Goal: Information Seeking & Learning: Compare options

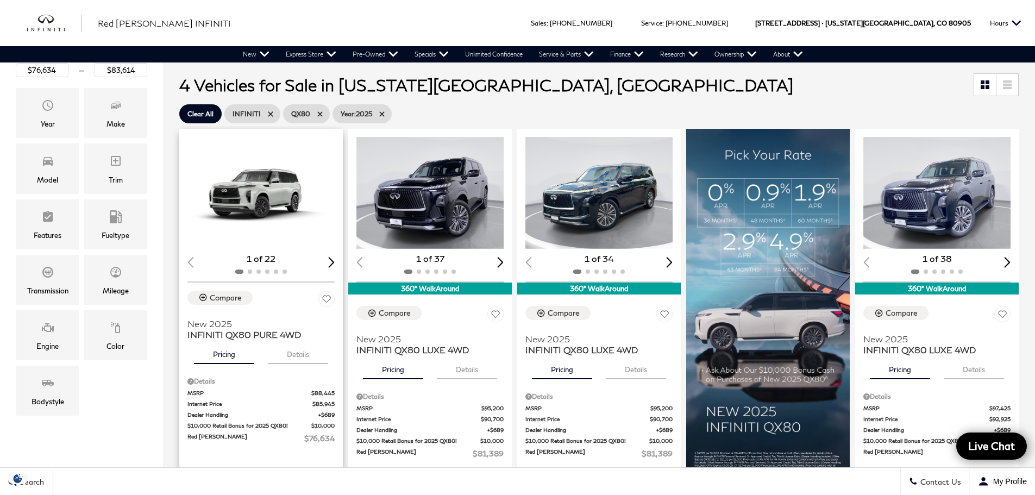
click at [333, 264] on div "Next slide" at bounding box center [331, 262] width 7 height 10
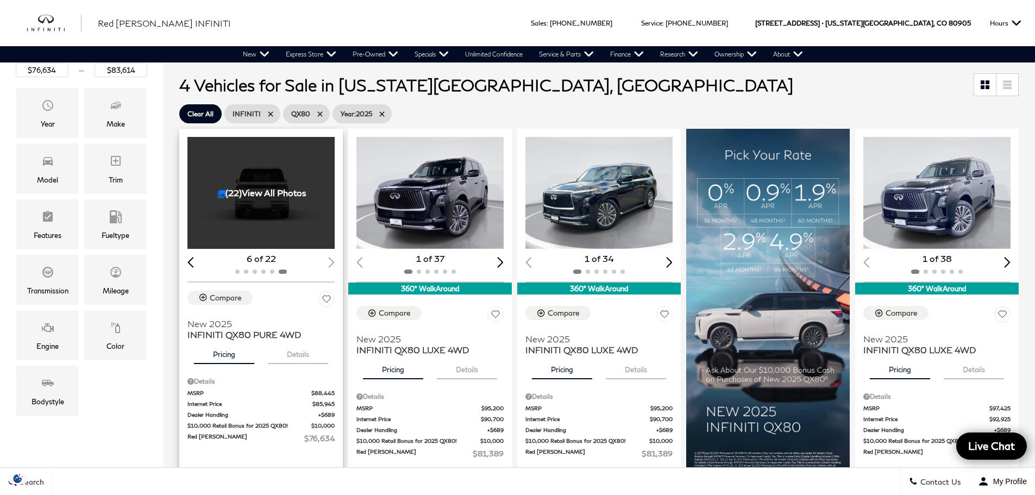
click at [333, 265] on div at bounding box center [260, 271] width 147 height 12
click at [278, 204] on div "(22) View All Photos" at bounding box center [261, 193] width 149 height 112
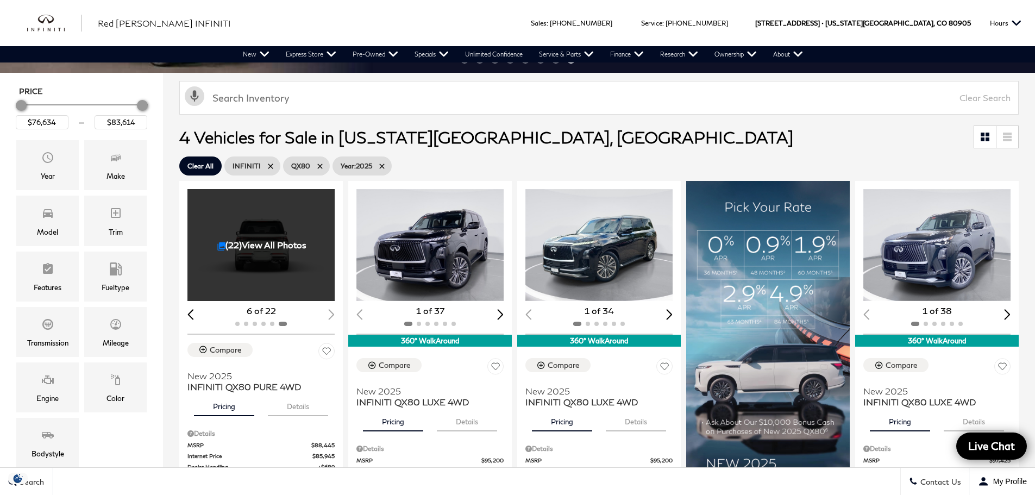
scroll to position [109, 0]
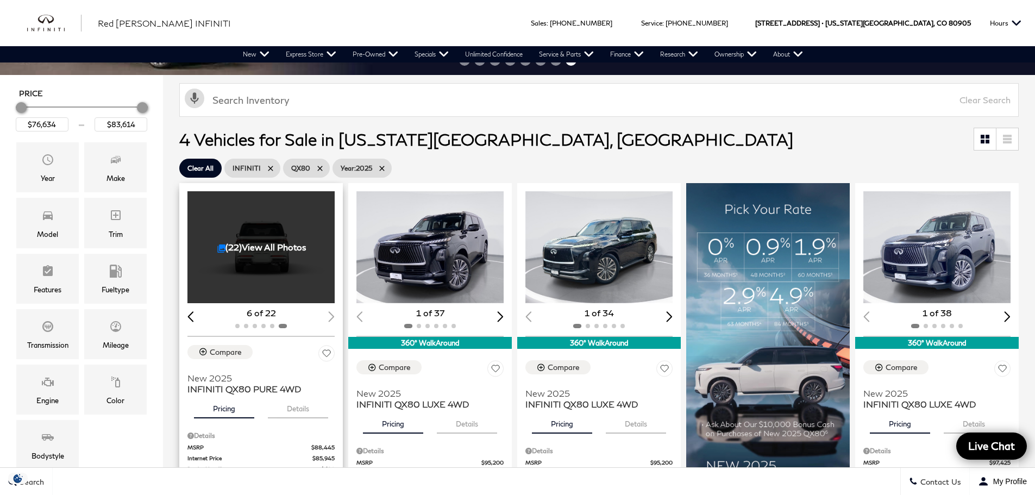
click at [262, 245] on link "(22) View All Photos" at bounding box center [262, 247] width 90 height 10
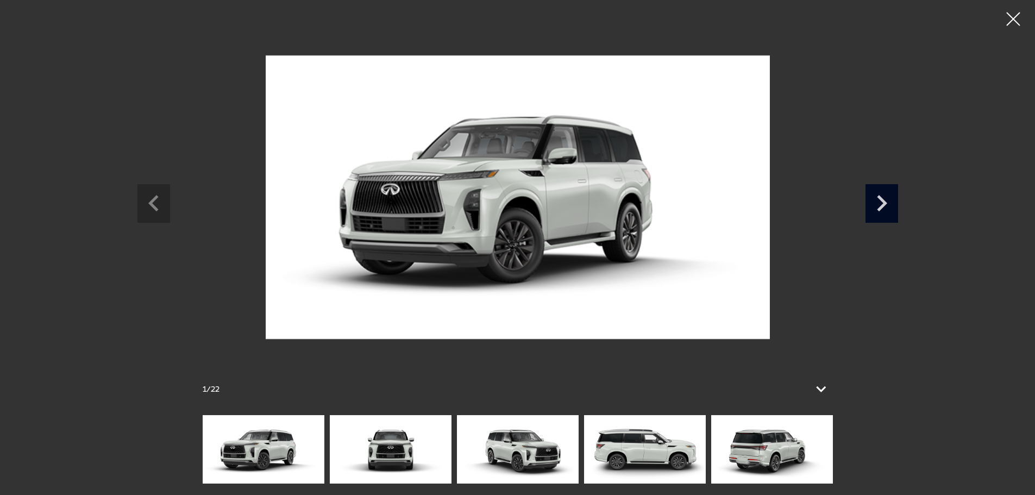
click at [885, 205] on icon "Next slide" at bounding box center [882, 203] width 10 height 16
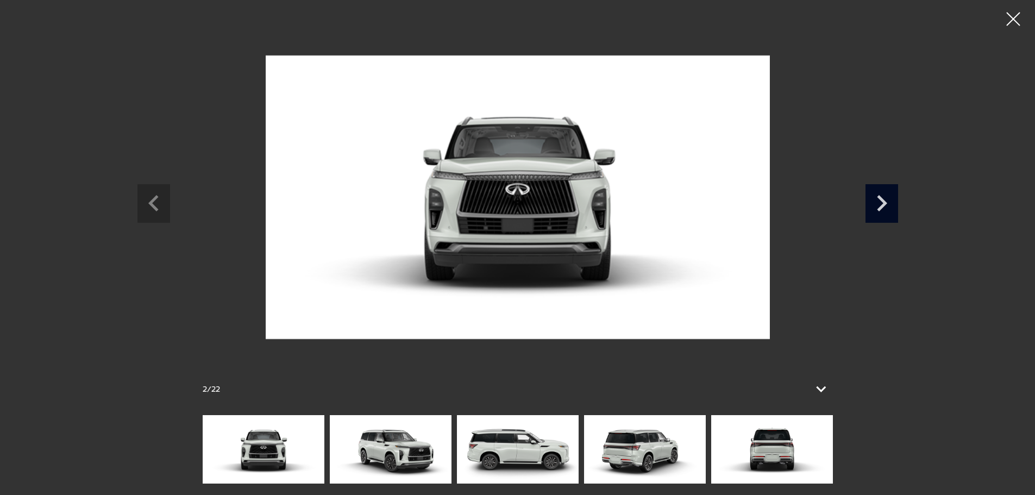
click at [885, 205] on icon "Next slide" at bounding box center [882, 203] width 10 height 16
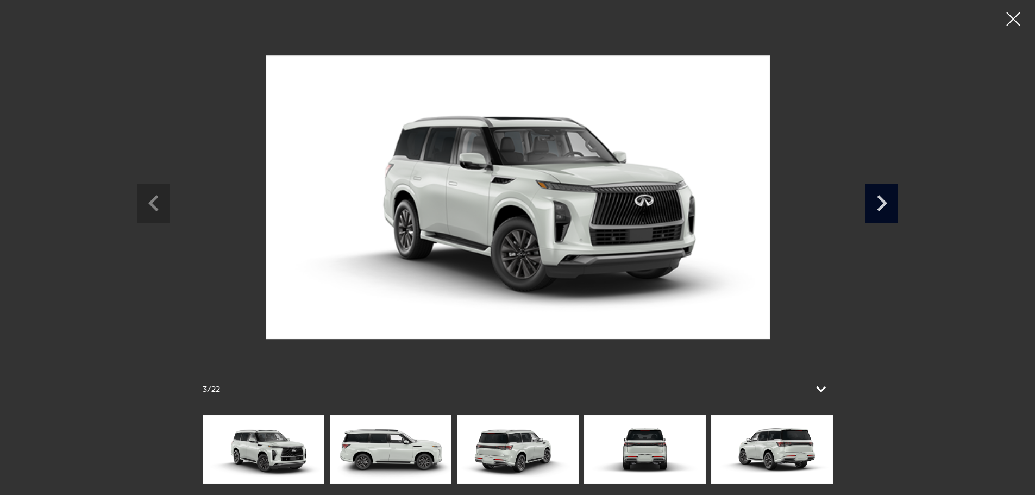
click at [885, 205] on icon "Next slide" at bounding box center [882, 203] width 10 height 16
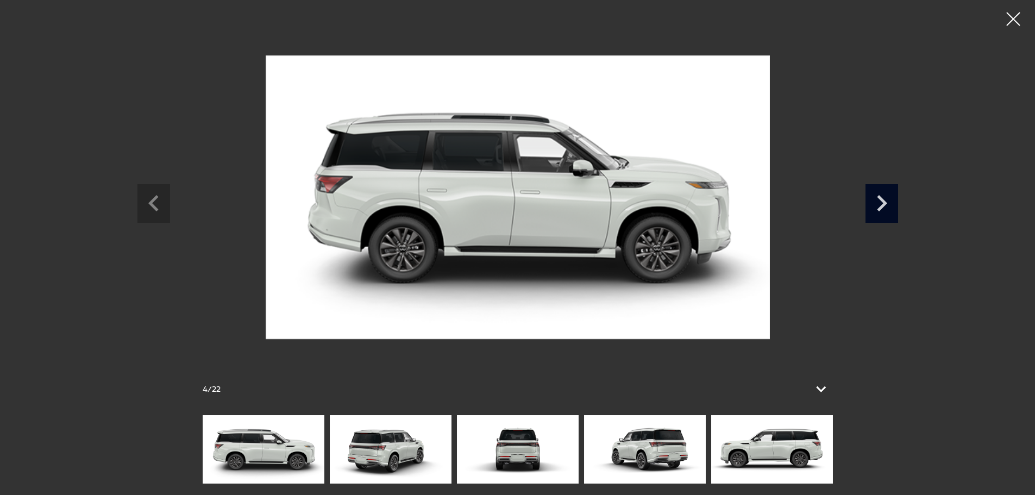
click at [885, 205] on icon "Next slide" at bounding box center [882, 203] width 10 height 16
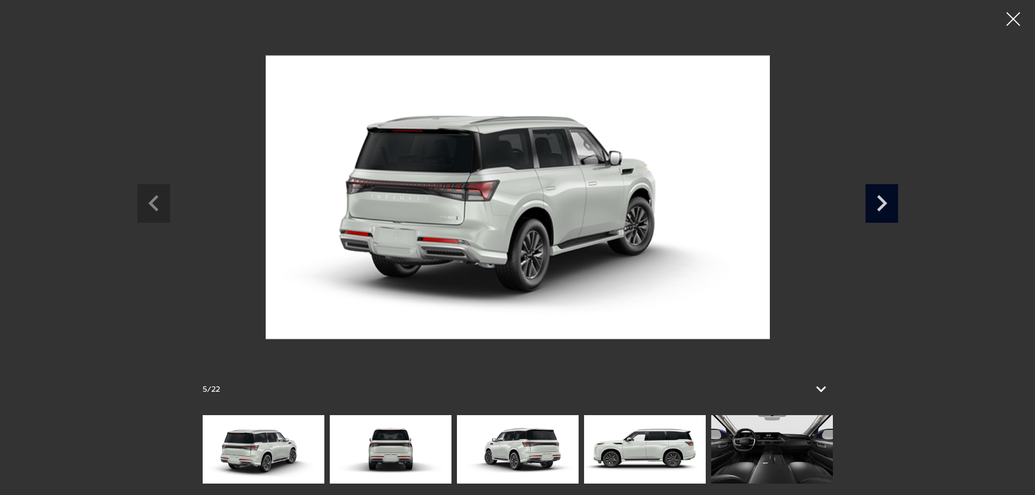
click at [885, 205] on icon "Next slide" at bounding box center [882, 203] width 10 height 16
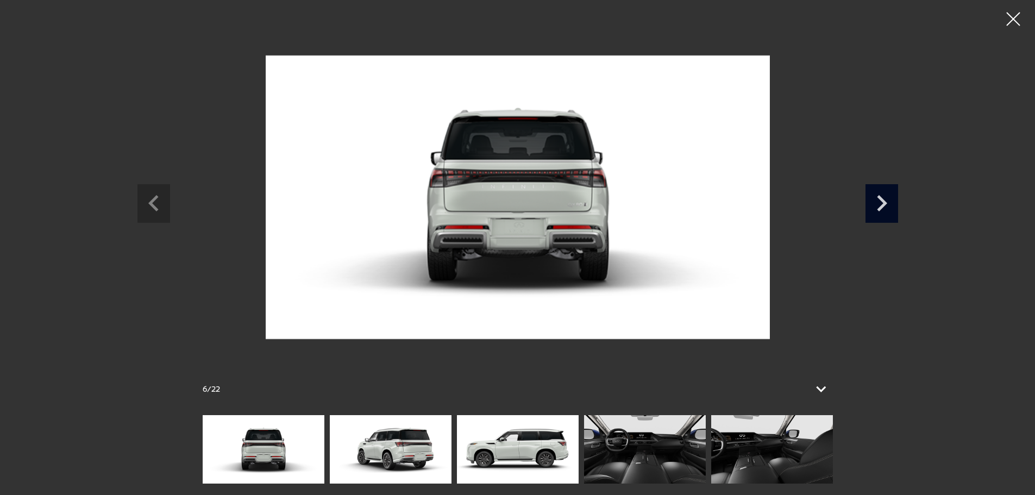
click at [885, 205] on icon "Next slide" at bounding box center [882, 203] width 10 height 16
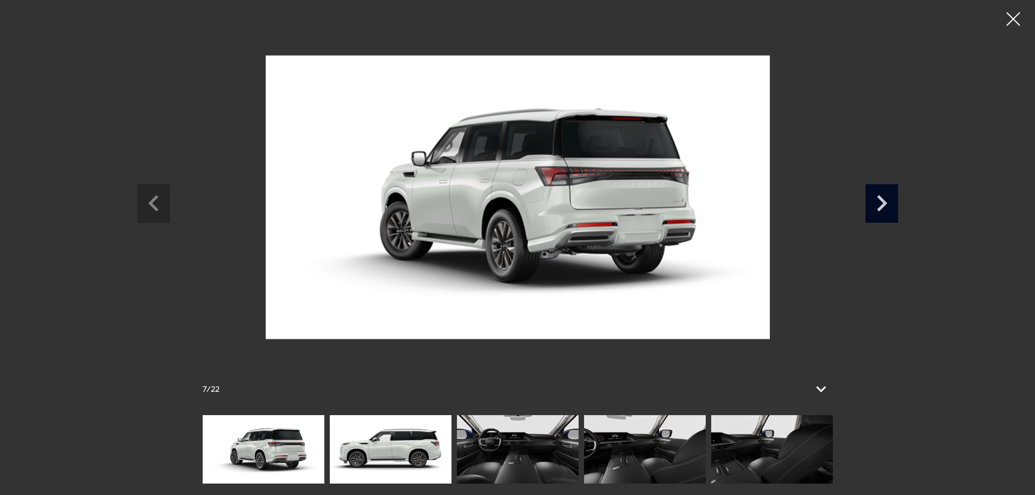
click at [885, 205] on icon "Next slide" at bounding box center [882, 203] width 10 height 16
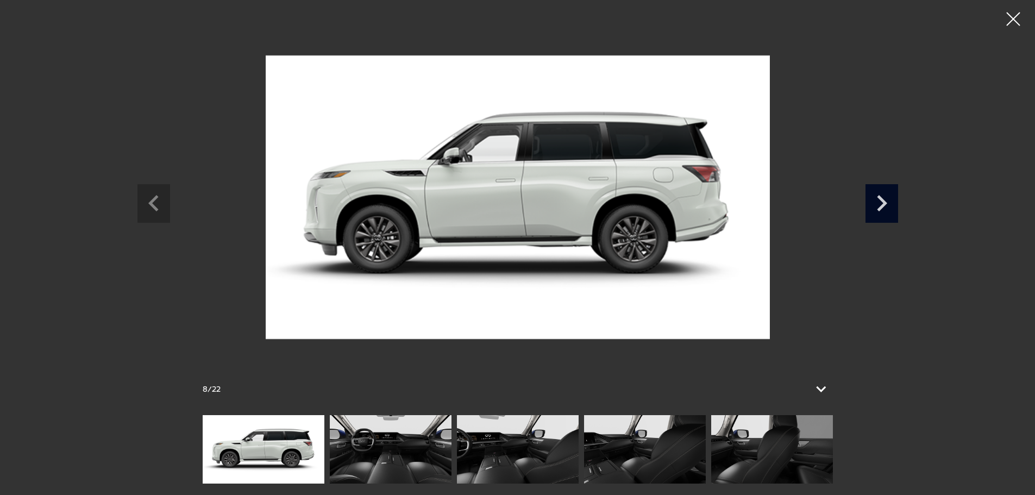
click at [885, 205] on icon "Next slide" at bounding box center [882, 203] width 10 height 16
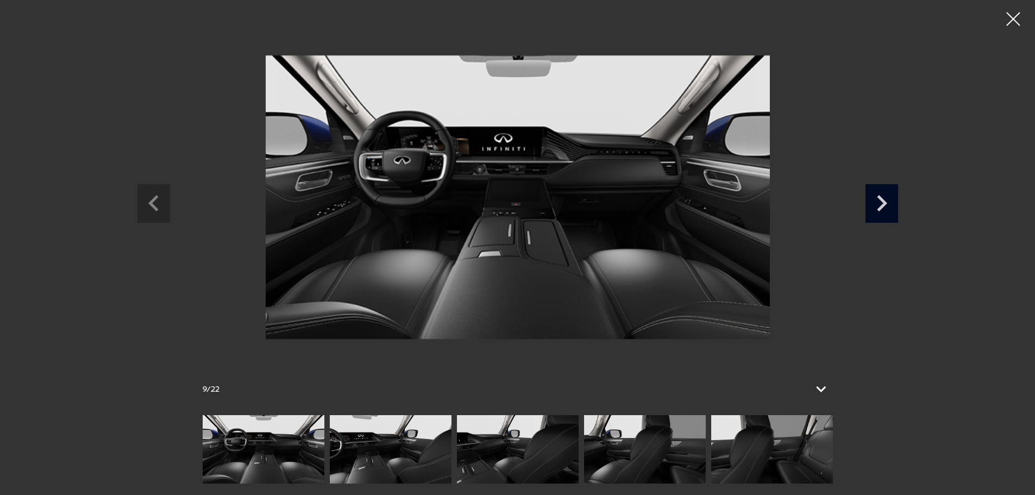
click at [885, 205] on icon "Next slide" at bounding box center [882, 203] width 10 height 16
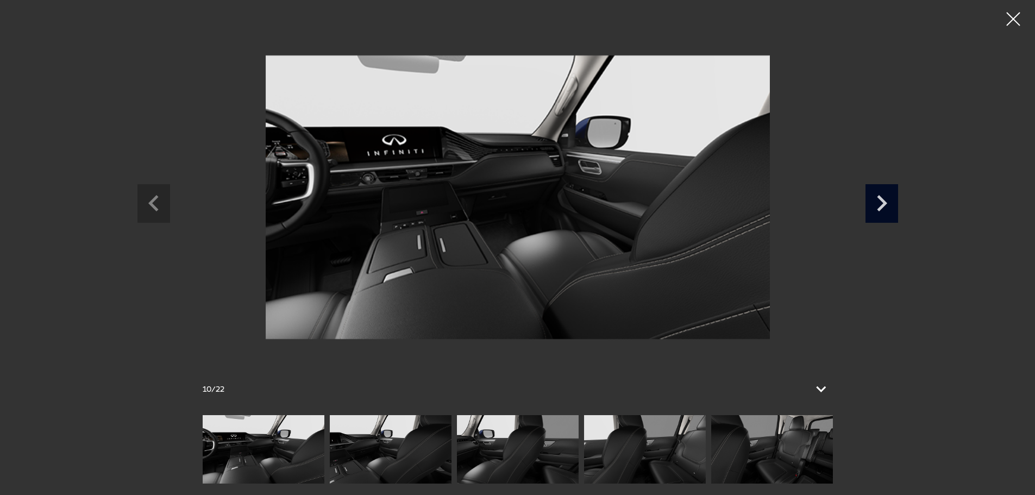
click at [885, 205] on icon "Next slide" at bounding box center [882, 203] width 10 height 16
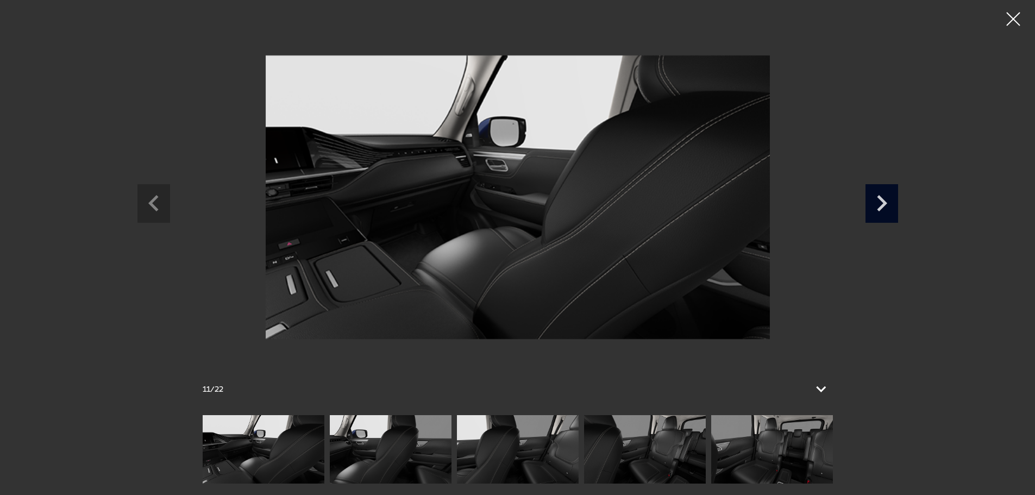
click at [885, 205] on icon "Next slide" at bounding box center [882, 203] width 10 height 16
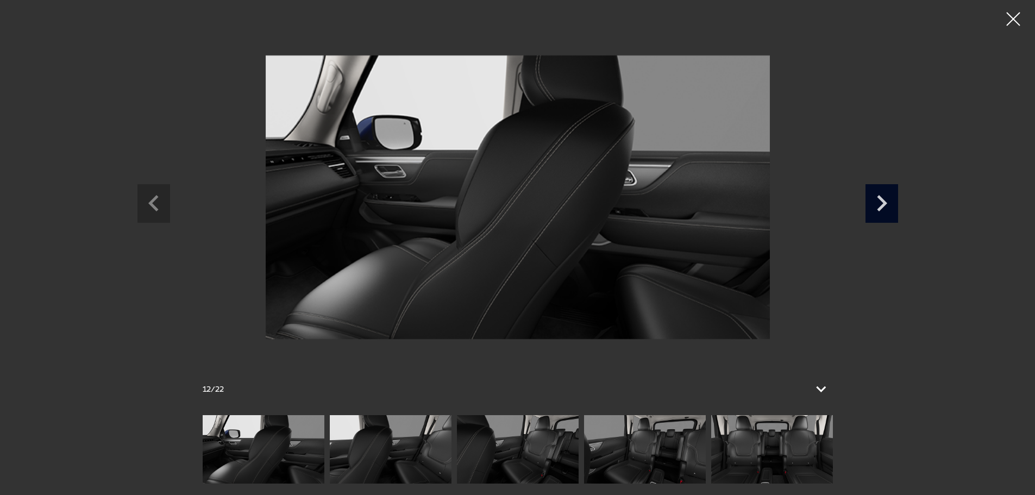
click at [885, 205] on icon "Next slide" at bounding box center [882, 203] width 10 height 16
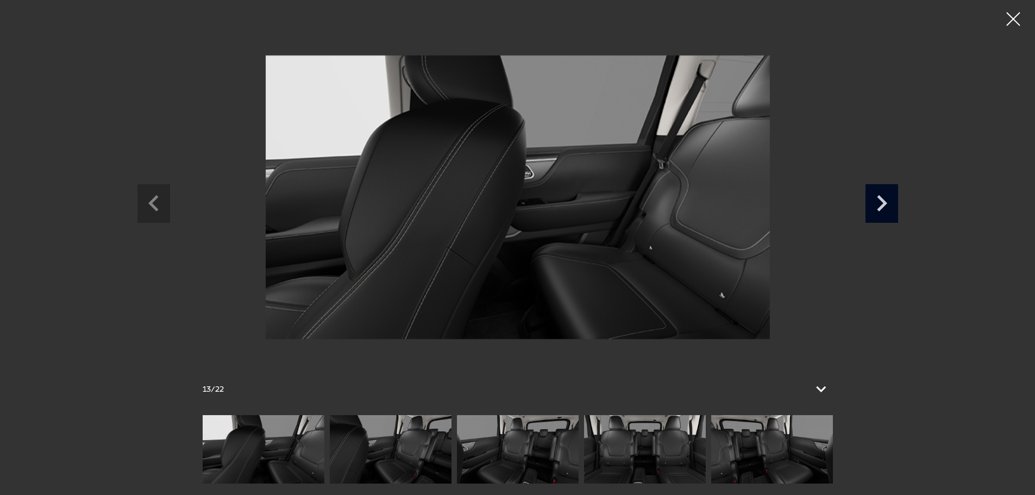
click at [885, 205] on icon "Next slide" at bounding box center [882, 203] width 10 height 16
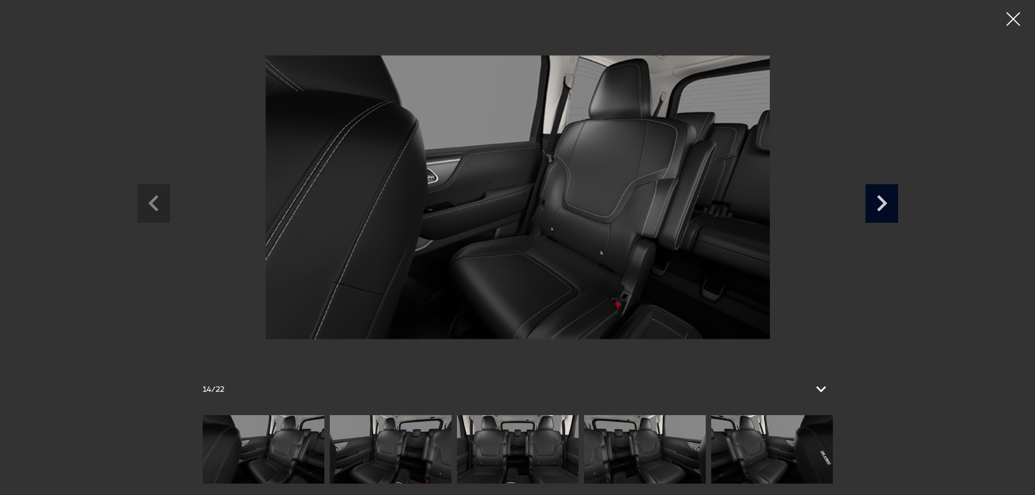
click at [885, 205] on icon "Next slide" at bounding box center [882, 203] width 10 height 16
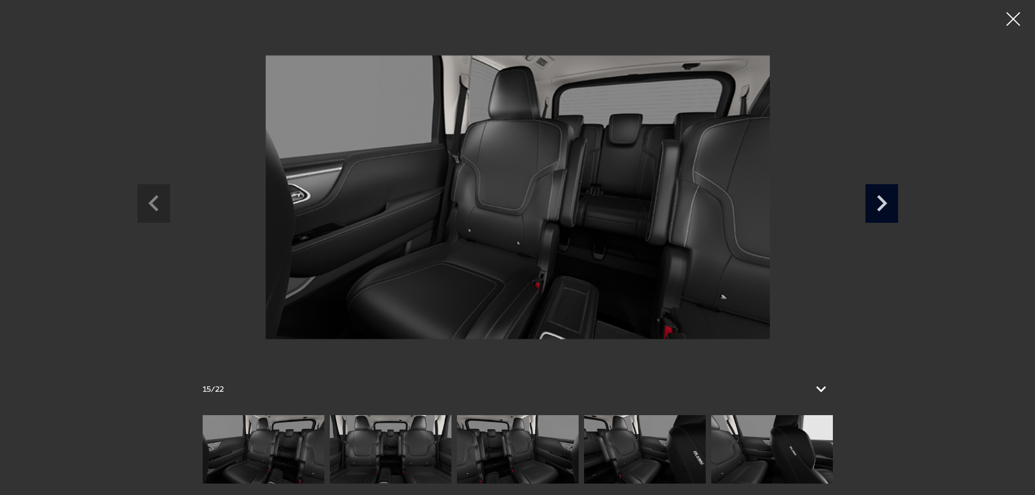
click at [885, 205] on icon "Next slide" at bounding box center [882, 203] width 10 height 16
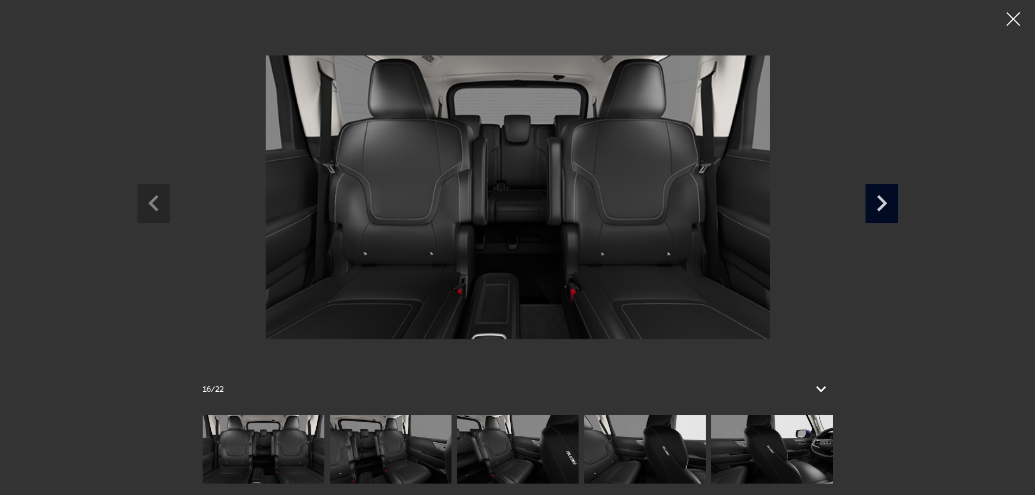
click at [885, 205] on icon "Next slide" at bounding box center [882, 203] width 10 height 16
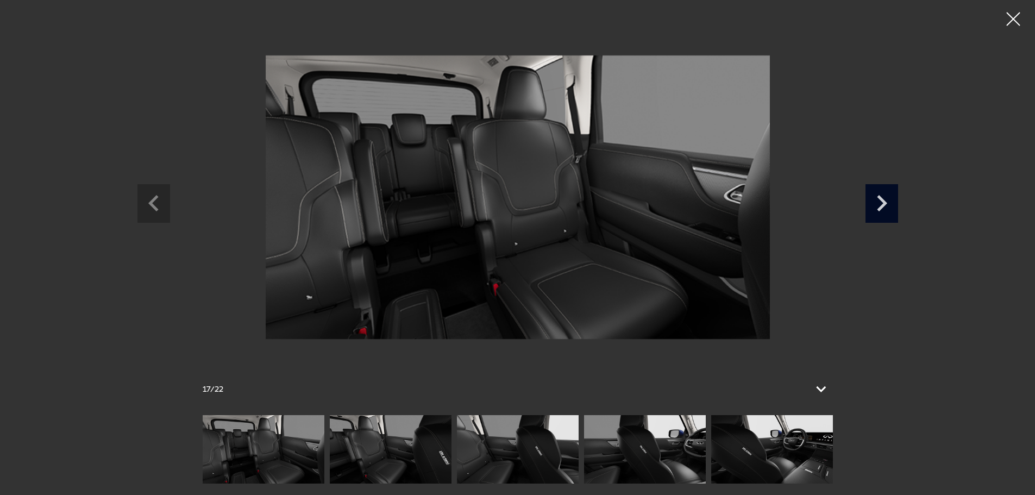
click at [885, 205] on icon "Next slide" at bounding box center [882, 203] width 10 height 16
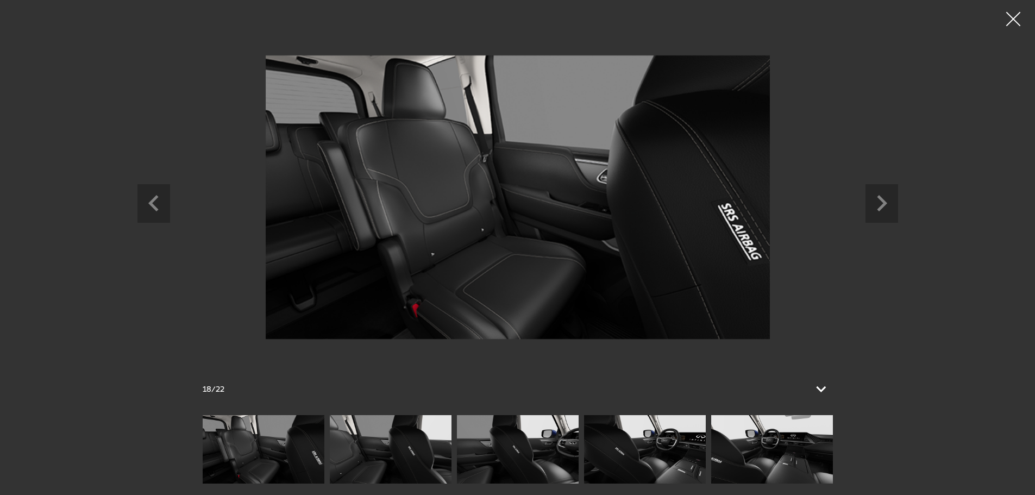
click at [1013, 18] on div at bounding box center [1013, 19] width 29 height 29
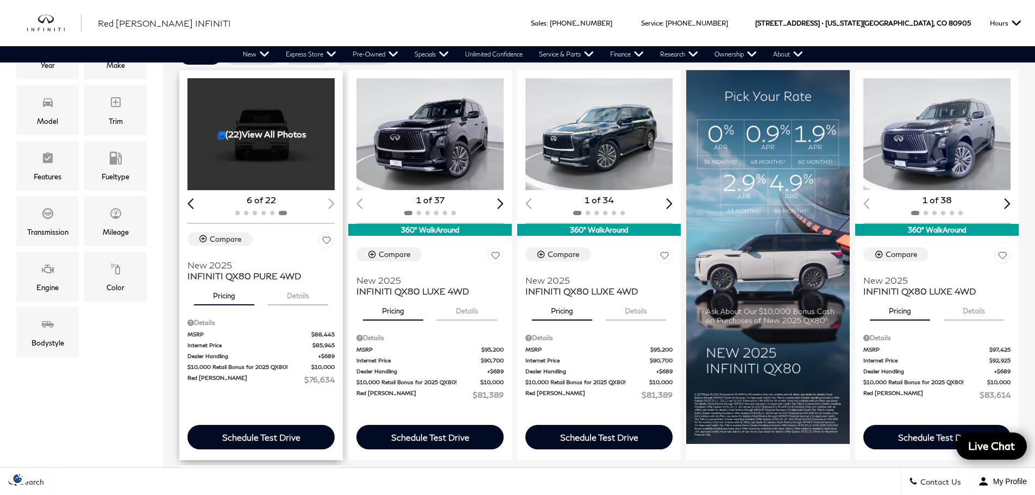
scroll to position [217, 0]
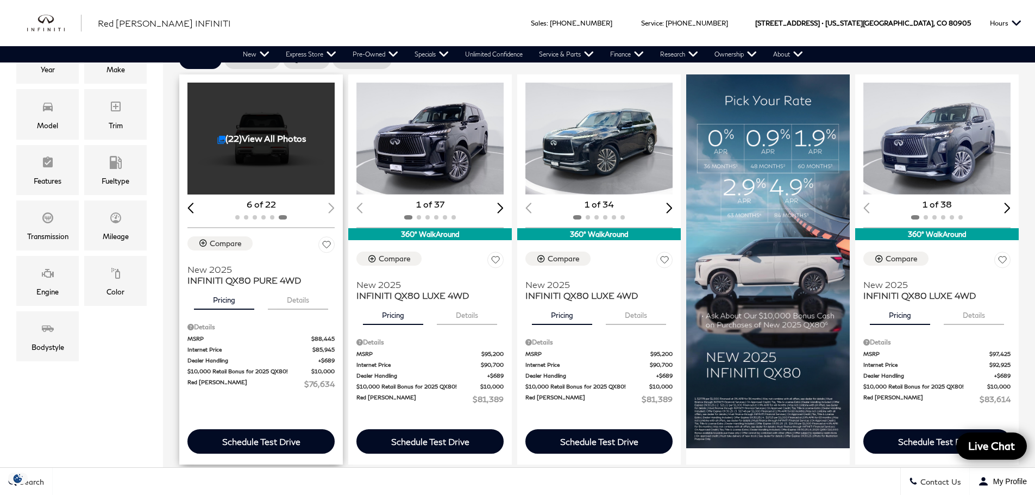
click at [295, 302] on button "Details" at bounding box center [298, 298] width 60 height 24
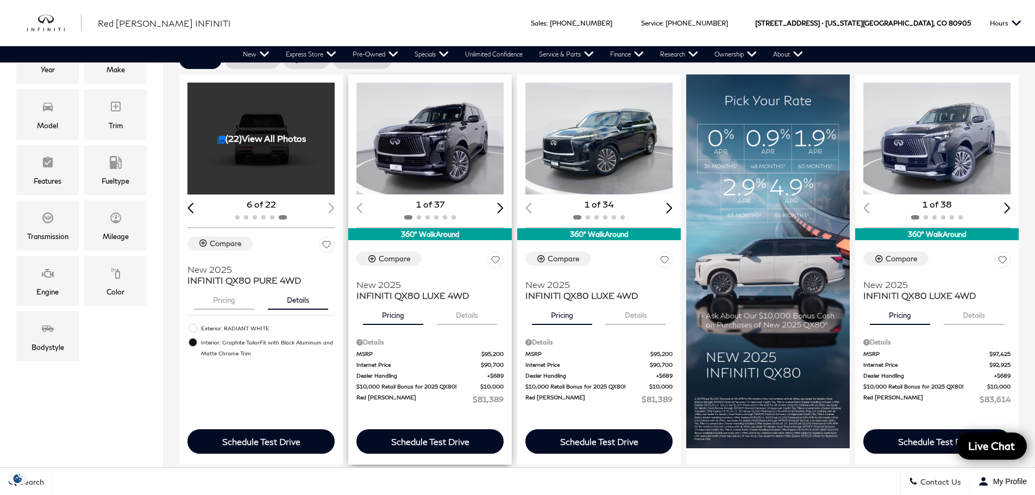
click at [464, 314] on button "Details" at bounding box center [467, 313] width 60 height 24
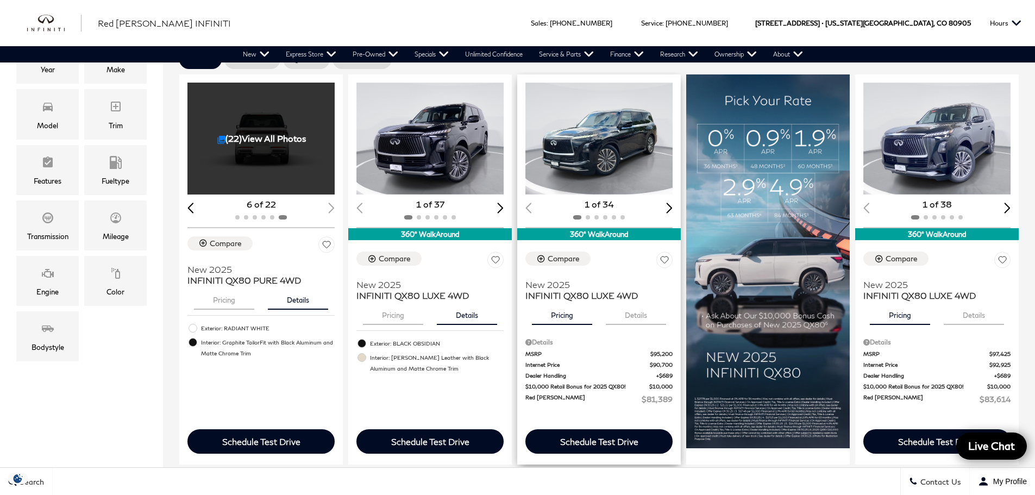
click at [650, 315] on button "Details" at bounding box center [636, 313] width 60 height 24
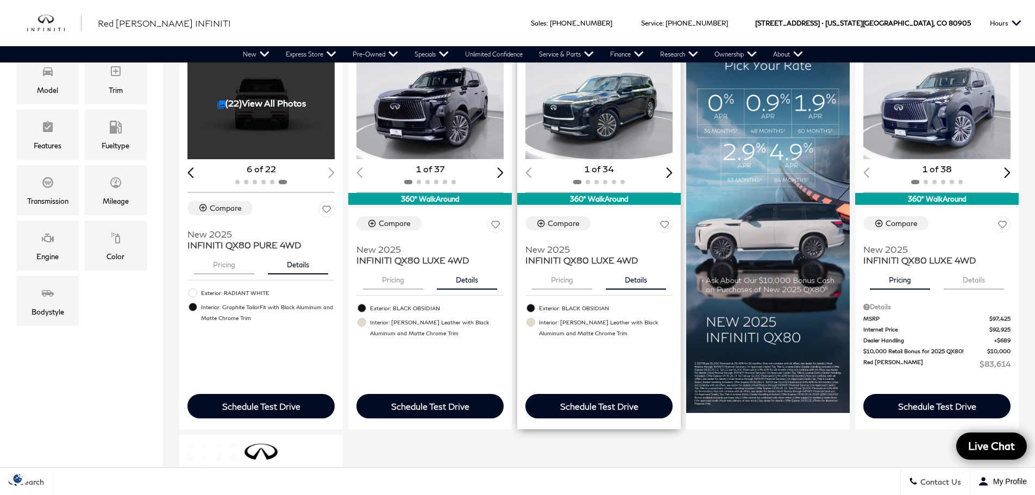
scroll to position [272, 0]
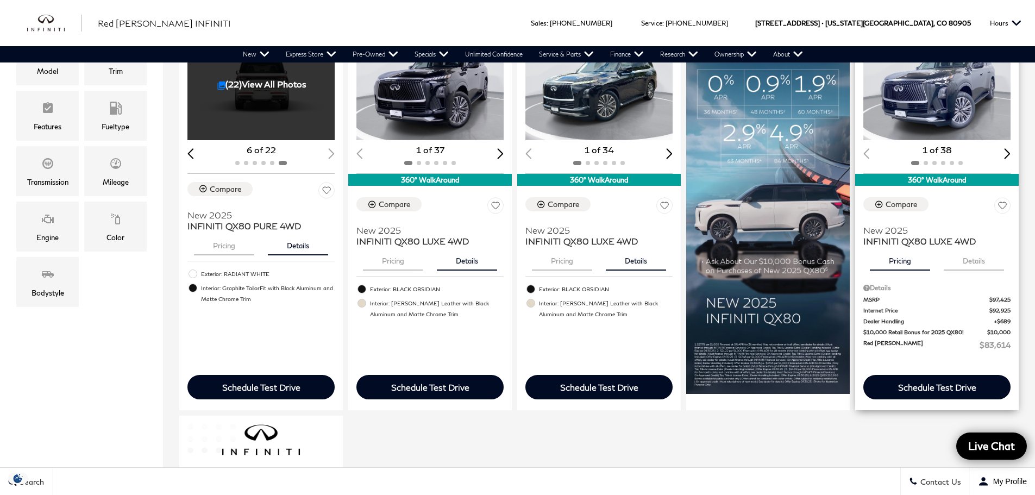
click at [983, 259] on button "Details" at bounding box center [974, 259] width 60 height 24
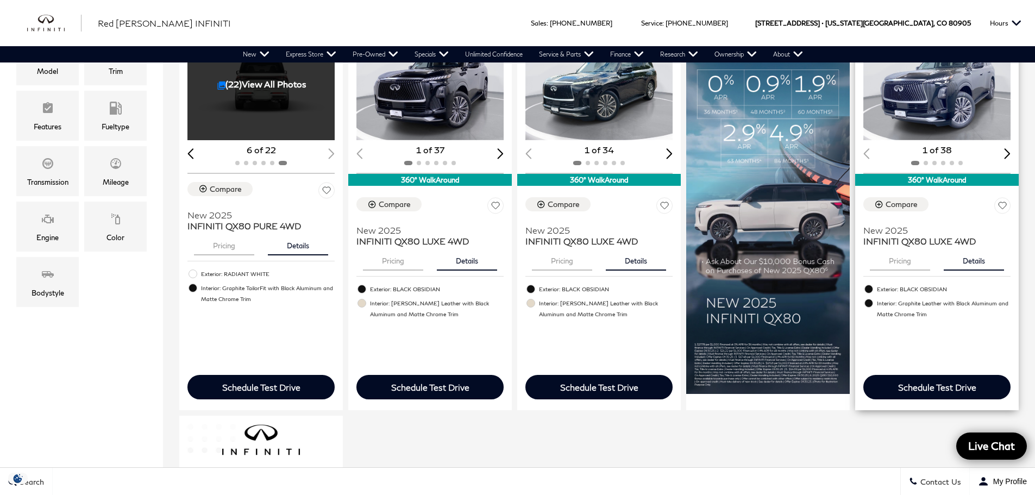
click at [897, 264] on button "Pricing" at bounding box center [900, 259] width 60 height 24
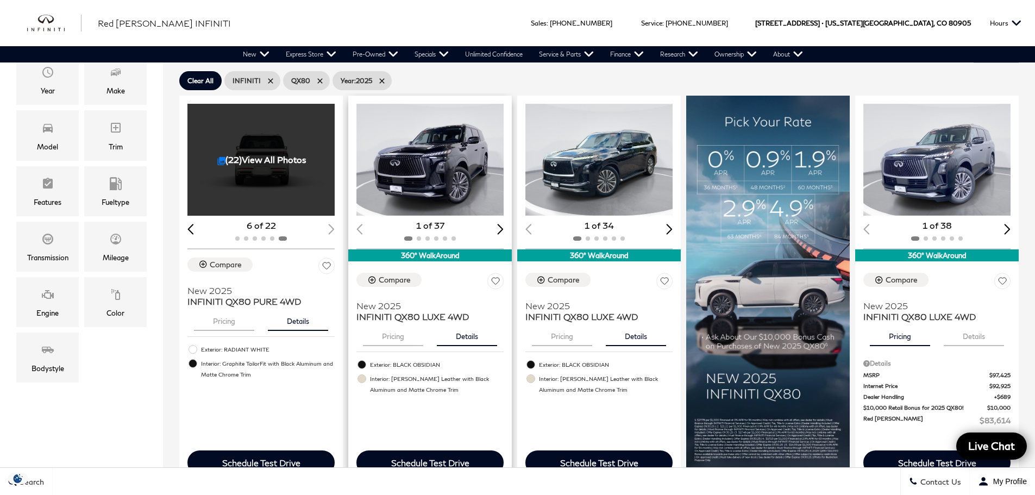
scroll to position [0, 0]
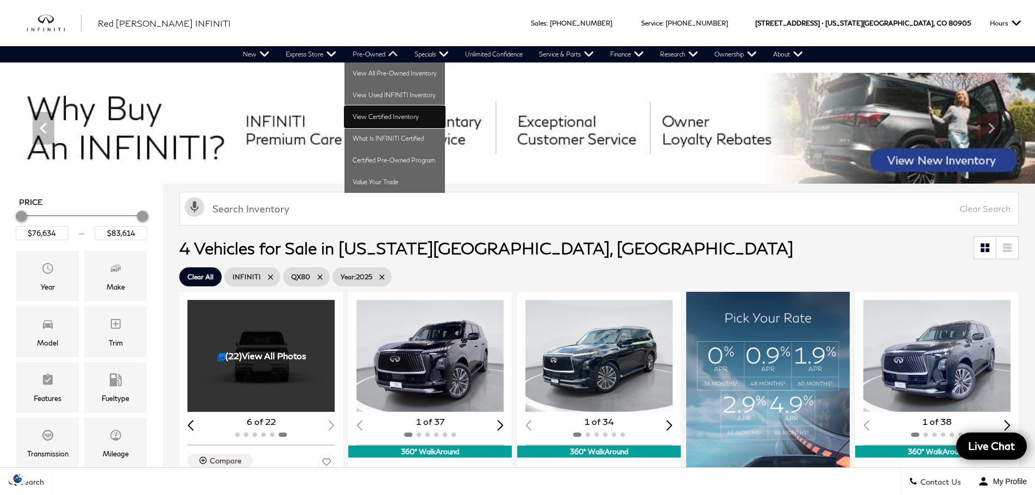
click at [374, 115] on link "View Certified Inventory" at bounding box center [395, 117] width 101 height 22
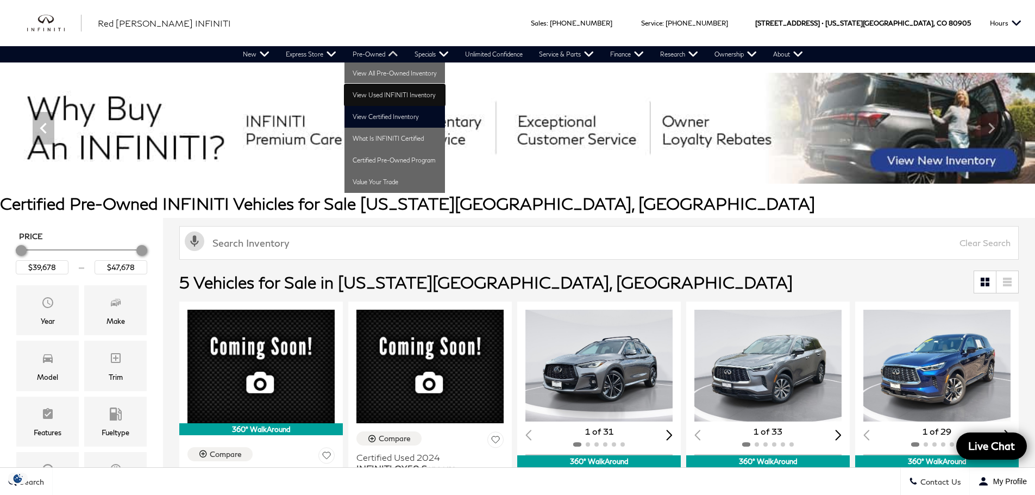
click at [391, 96] on link "View Used INFINITI Inventory" at bounding box center [395, 95] width 101 height 22
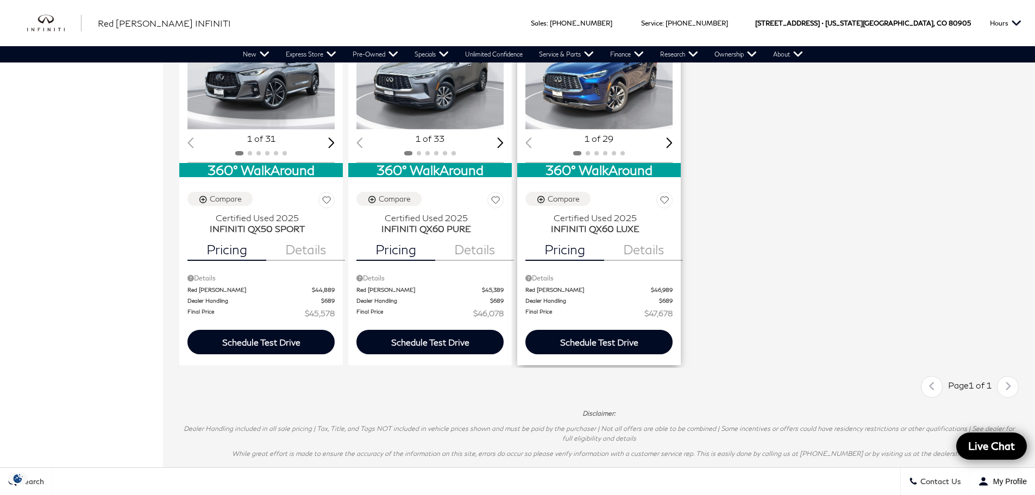
scroll to position [543, 0]
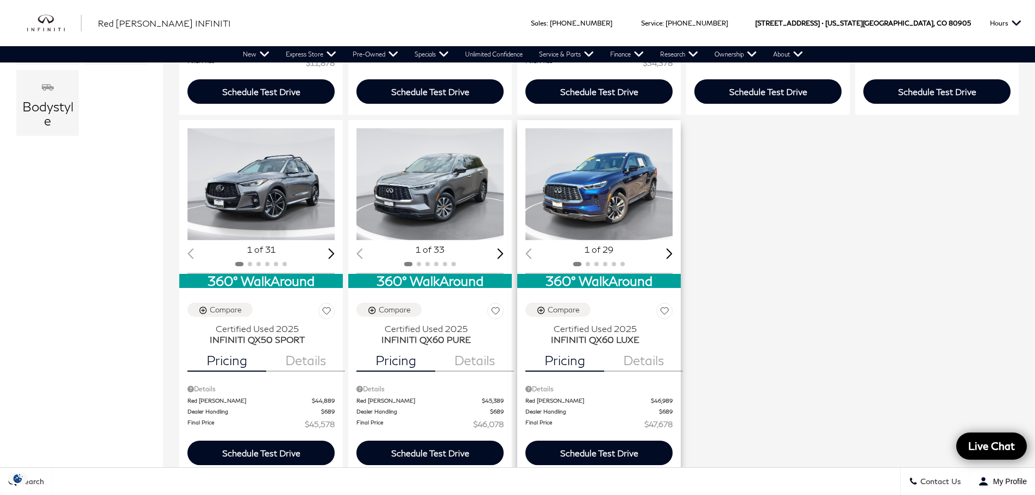
click at [670, 252] on div "Next slide" at bounding box center [669, 253] width 7 height 10
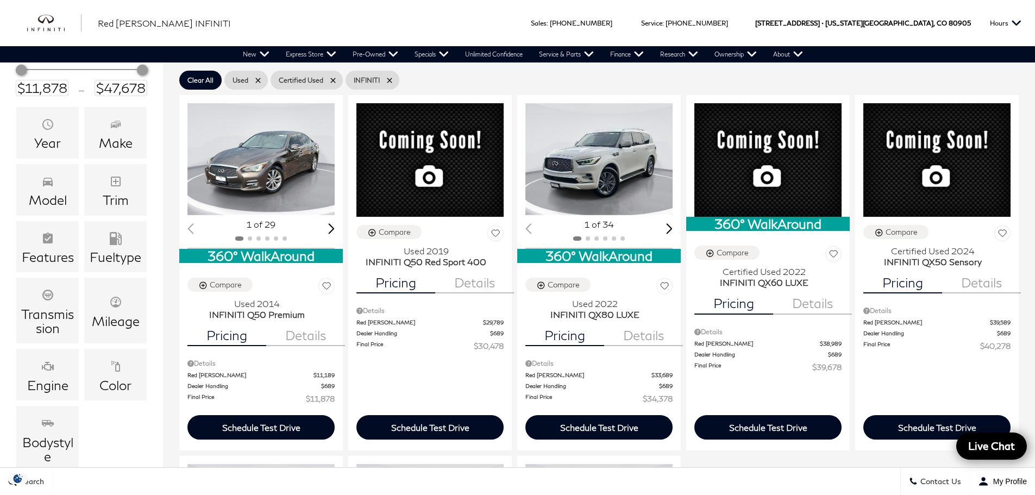
scroll to position [109, 0]
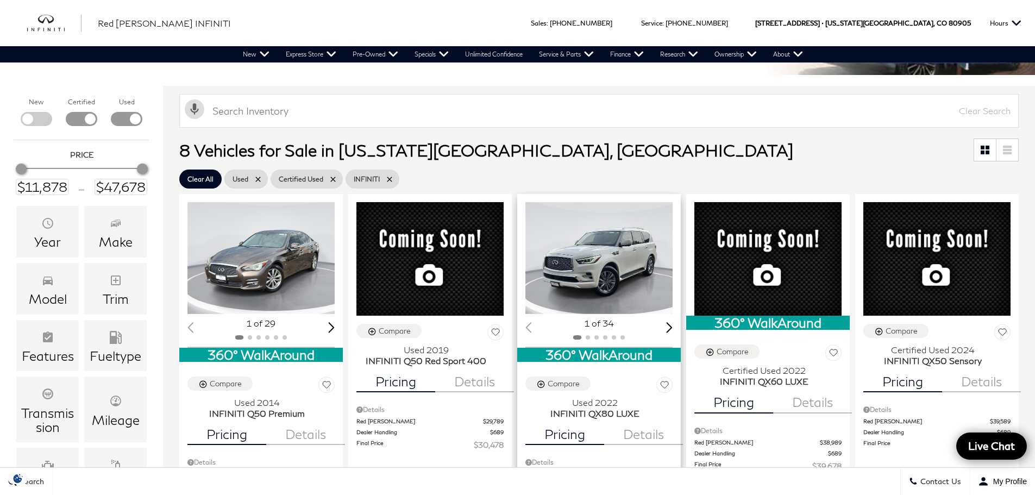
click at [673, 328] on div "Next slide" at bounding box center [669, 327] width 7 height 10
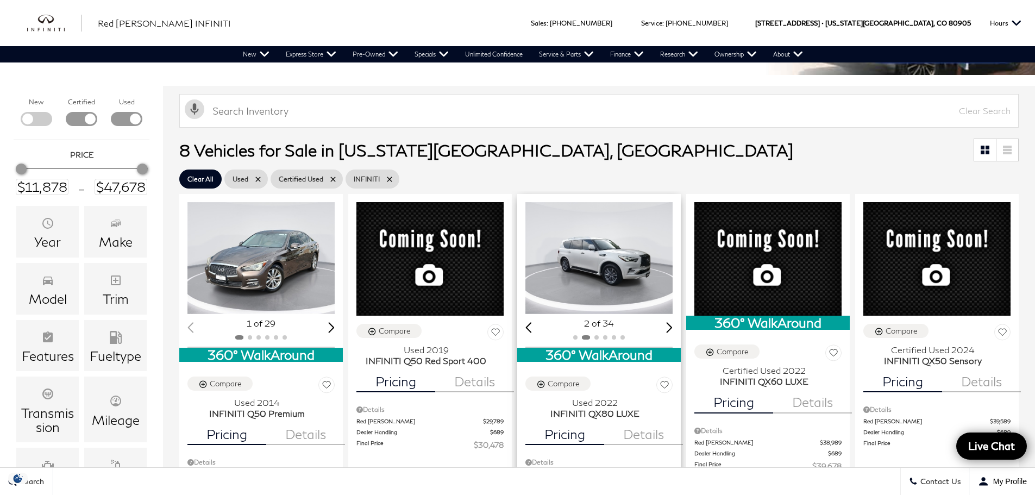
click at [673, 324] on div "Next slide" at bounding box center [669, 327] width 7 height 10
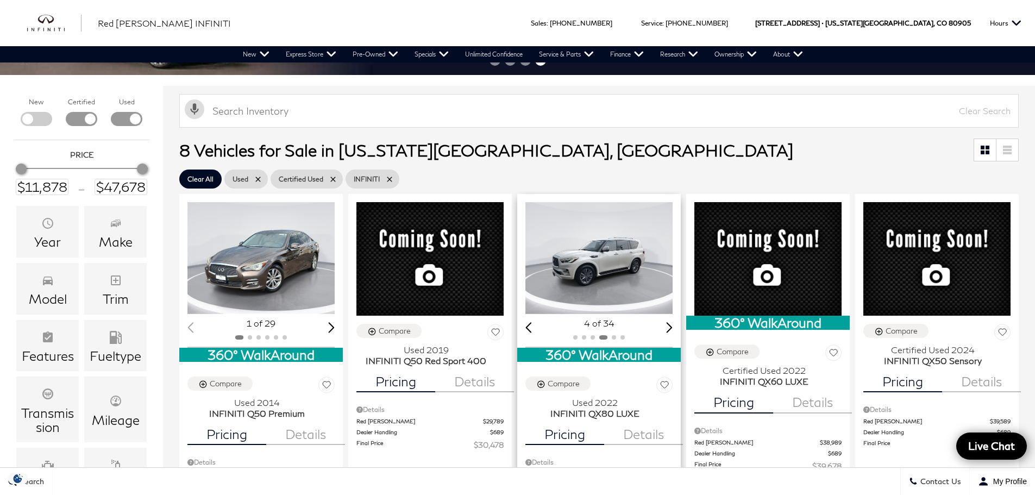
click at [673, 324] on div "Next slide" at bounding box center [669, 327] width 7 height 10
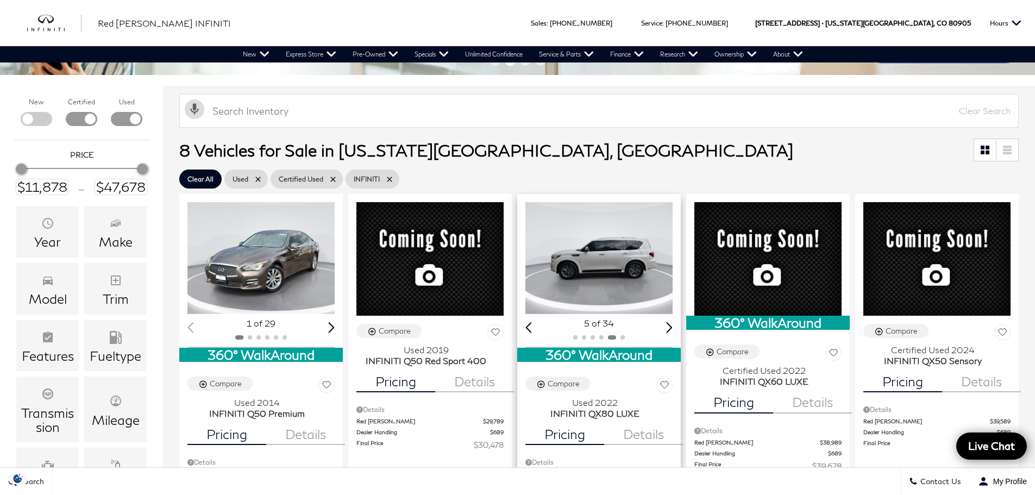
click at [672, 327] on div "Next slide" at bounding box center [669, 327] width 7 height 10
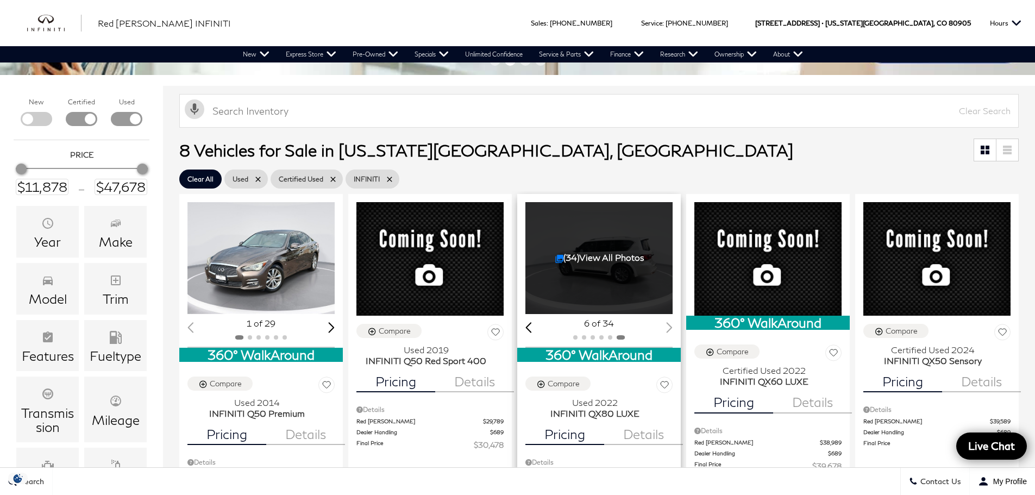
click at [603, 258] on link "(34) View All Photos" at bounding box center [600, 257] width 90 height 10
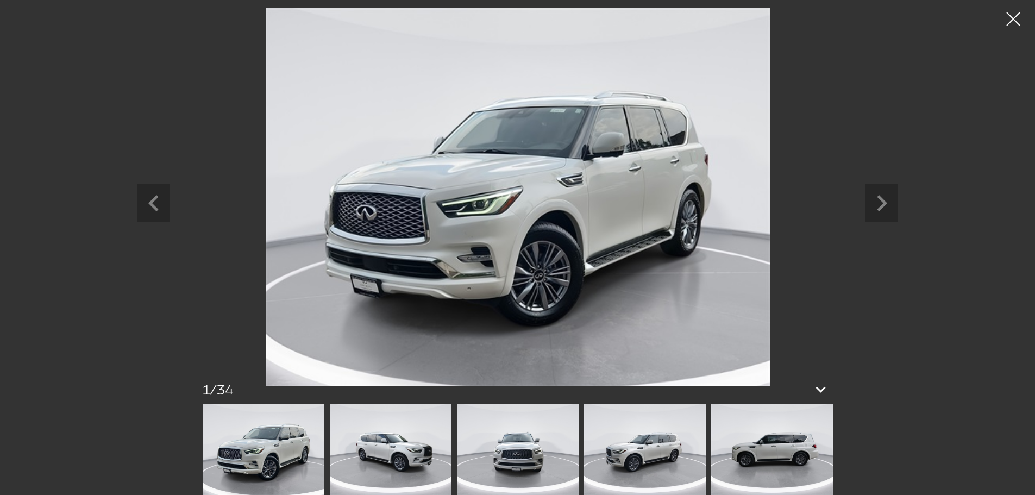
click at [382, 442] on img at bounding box center [391, 449] width 122 height 91
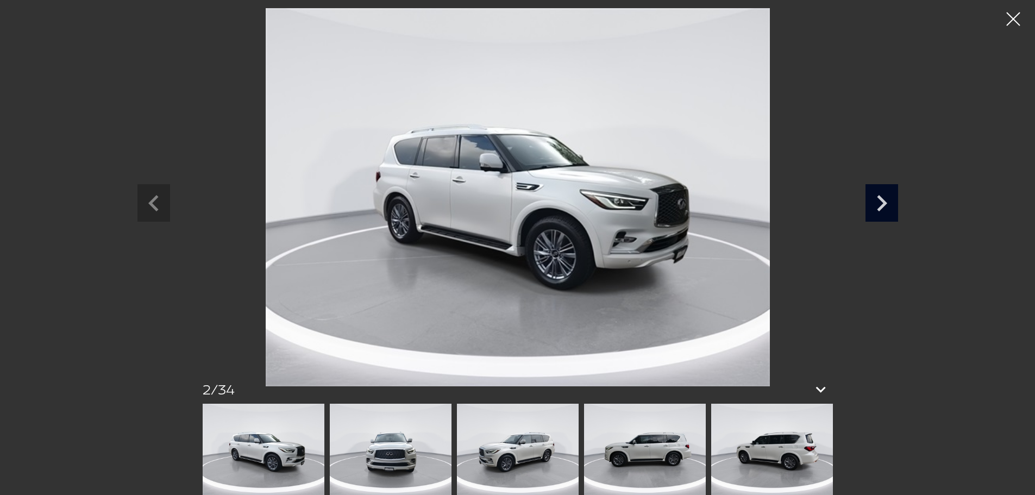
click at [879, 205] on icon "Next slide" at bounding box center [882, 201] width 33 height 35
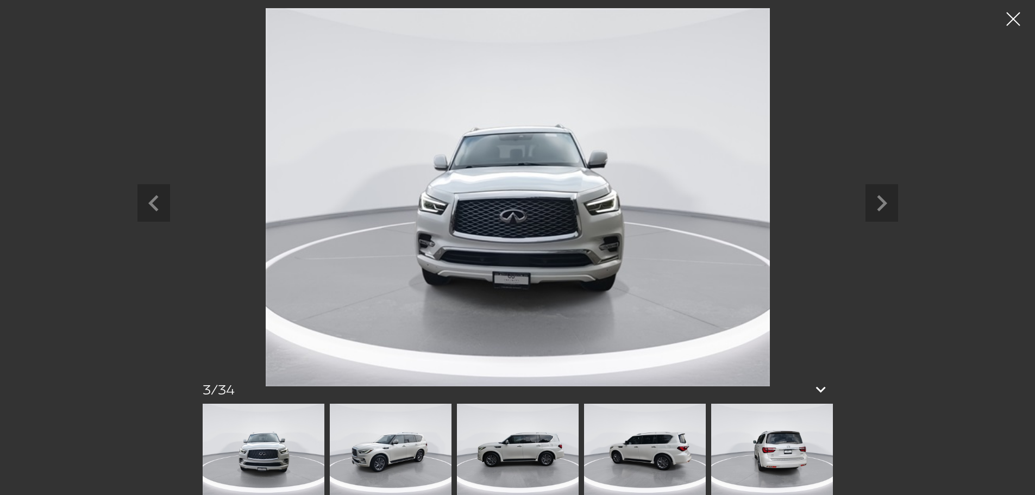
scroll to position [598, 0]
click at [821, 391] on icon at bounding box center [821, 390] width 13 height 8
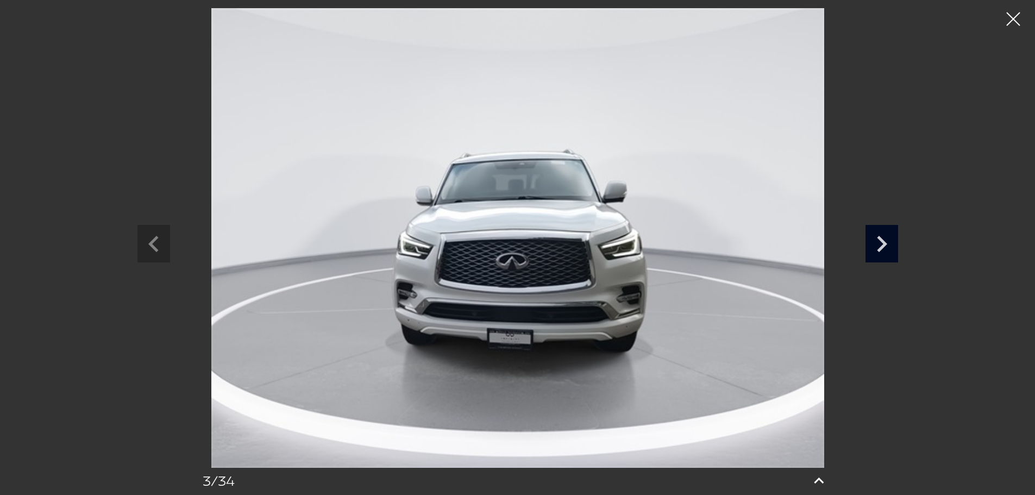
click at [878, 241] on icon "Next slide" at bounding box center [882, 242] width 33 height 35
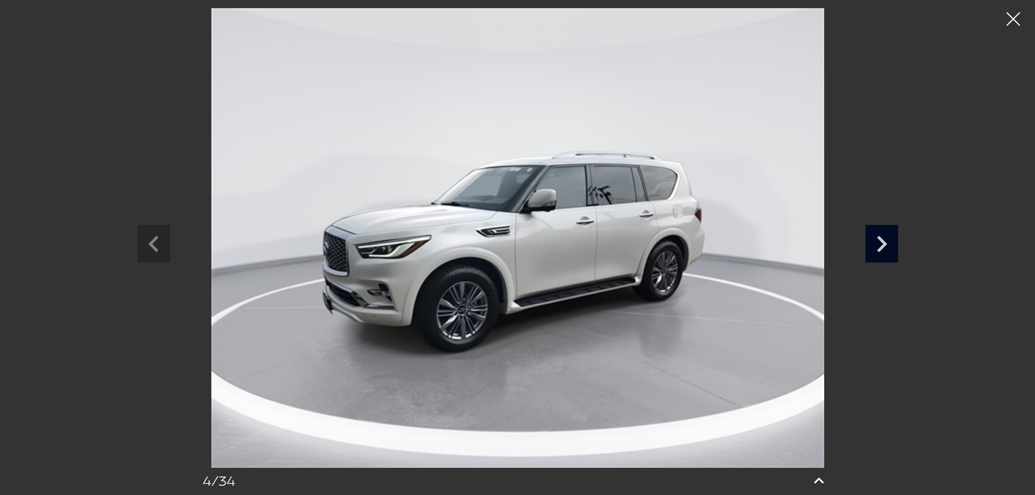
click at [878, 241] on icon "Next slide" at bounding box center [882, 242] width 33 height 35
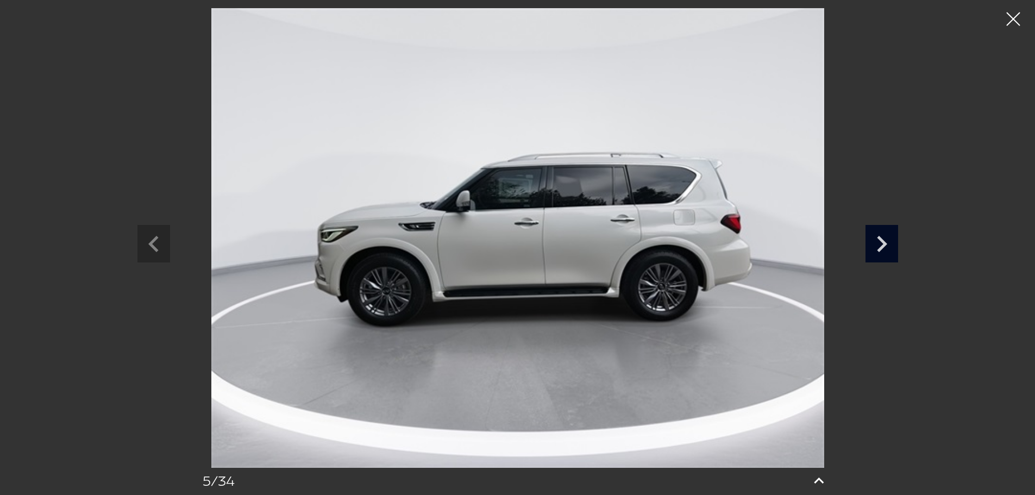
click at [885, 241] on icon "Next slide" at bounding box center [882, 242] width 33 height 35
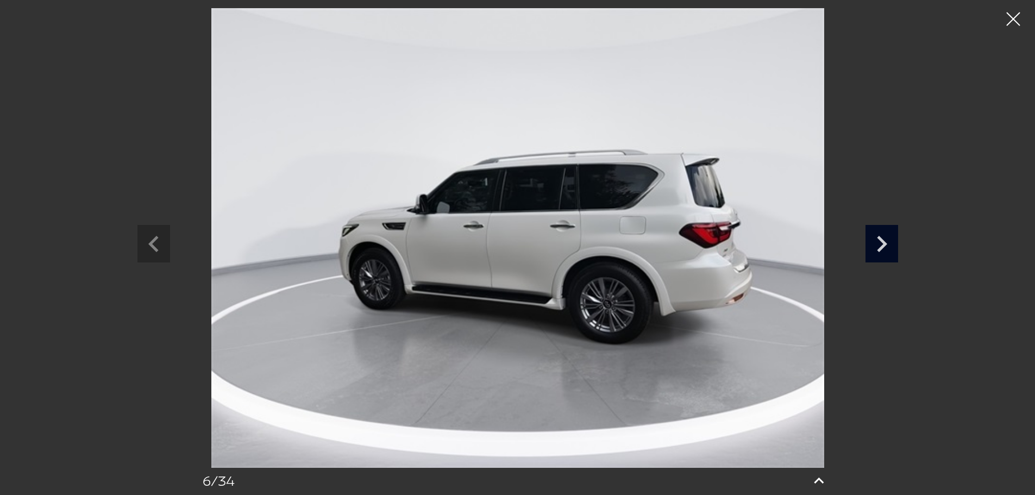
click at [885, 241] on icon "Next slide" at bounding box center [882, 242] width 33 height 35
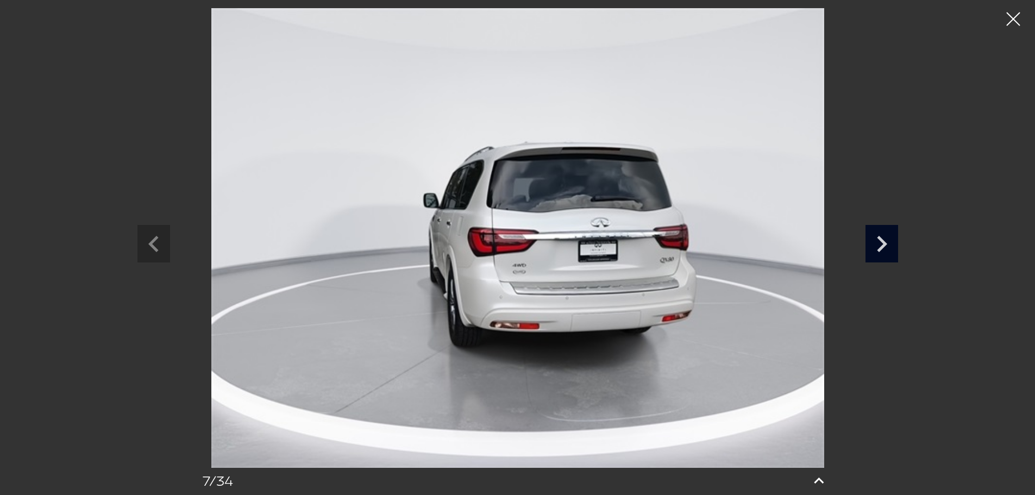
click at [885, 241] on icon "Next slide" at bounding box center [882, 242] width 33 height 35
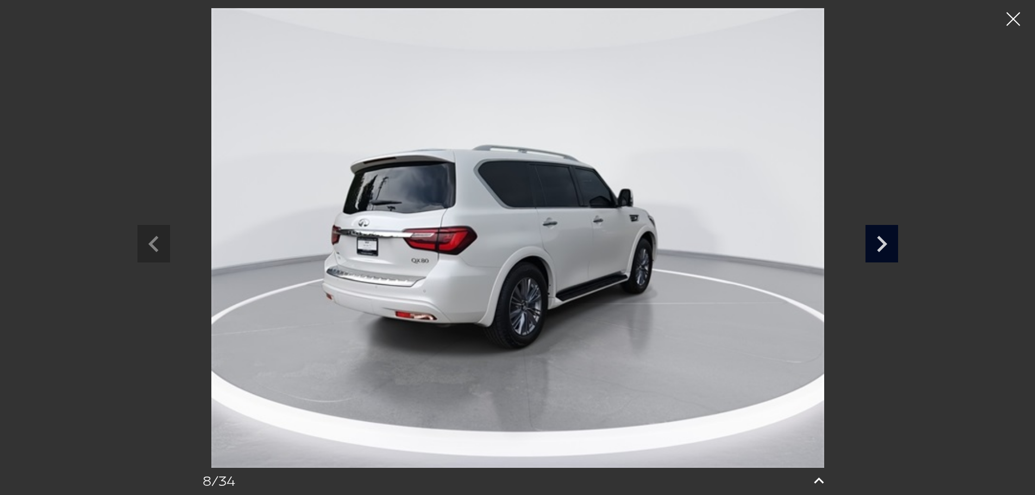
click at [883, 244] on icon "Next slide" at bounding box center [882, 242] width 33 height 35
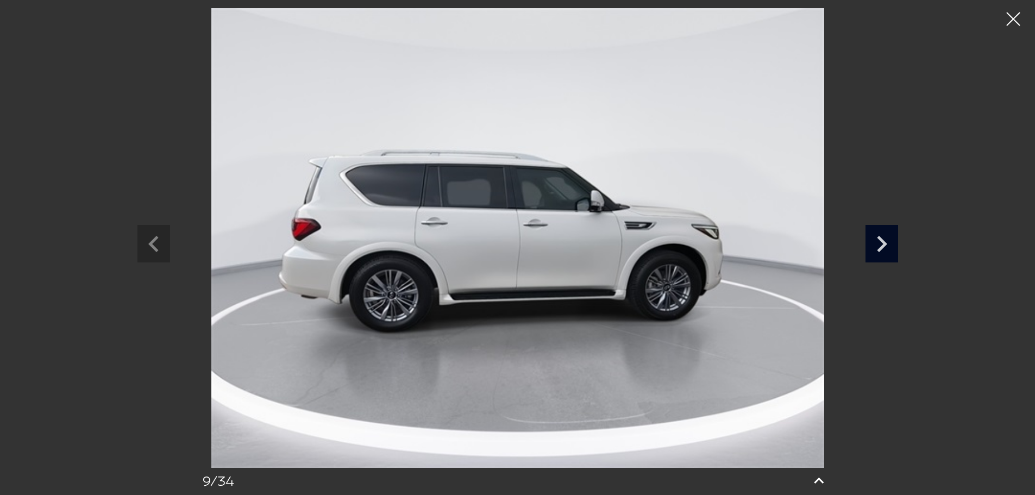
click at [886, 236] on icon "Next slide" at bounding box center [882, 242] width 33 height 35
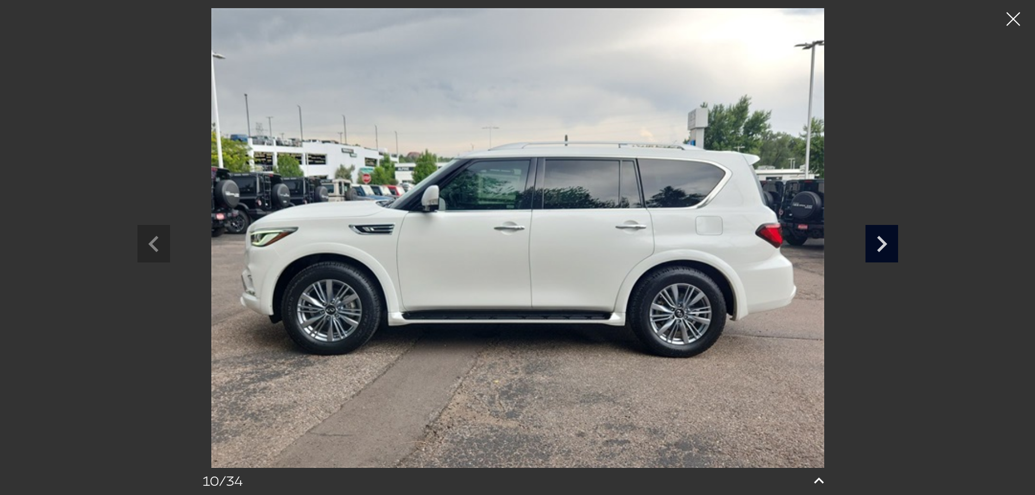
click at [879, 243] on icon "Next slide" at bounding box center [882, 242] width 33 height 35
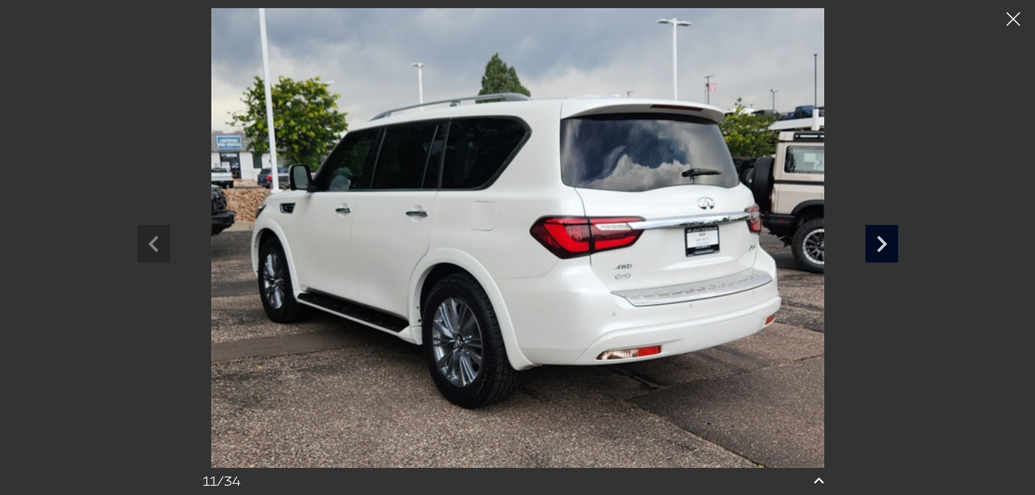
click at [876, 243] on icon "Next slide" at bounding box center [882, 242] width 33 height 35
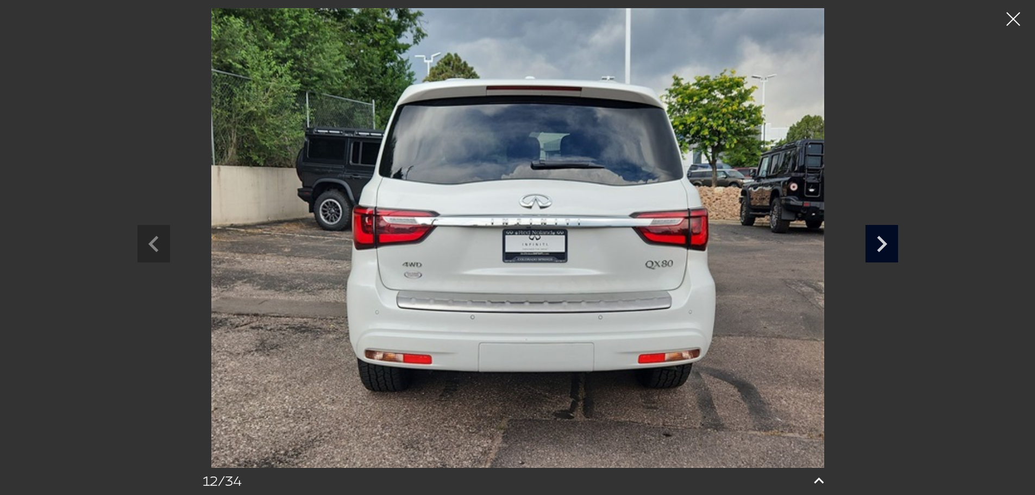
click at [876, 243] on icon "Next slide" at bounding box center [882, 242] width 33 height 35
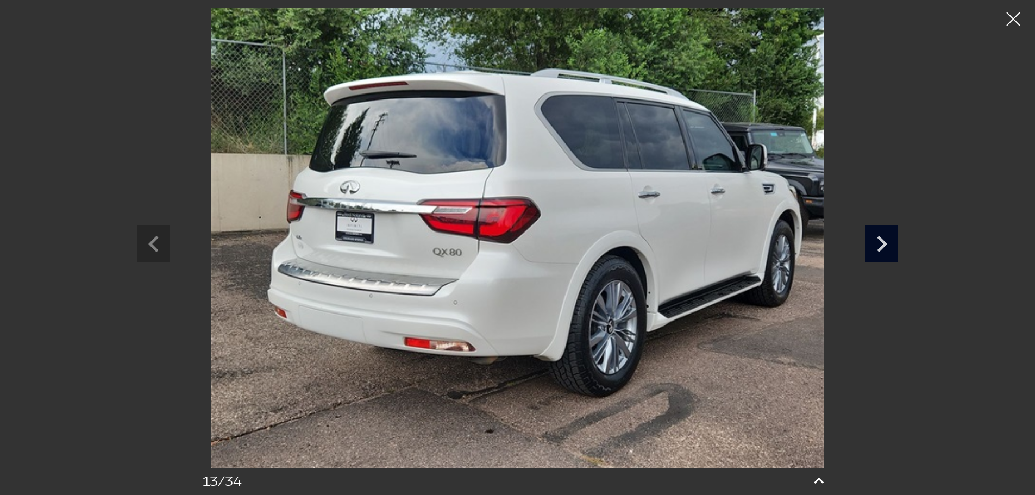
click at [876, 243] on icon "Next slide" at bounding box center [882, 242] width 33 height 35
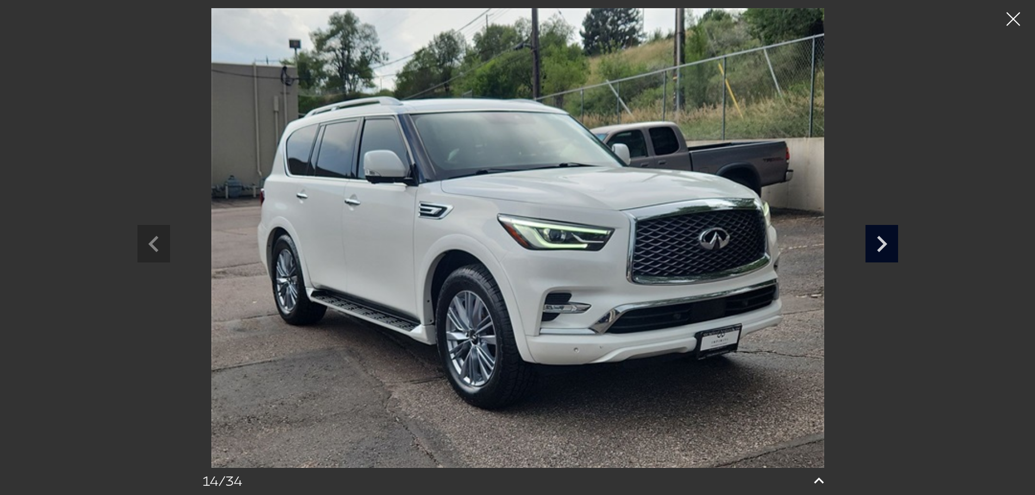
click at [876, 243] on icon "Next slide" at bounding box center [882, 242] width 33 height 35
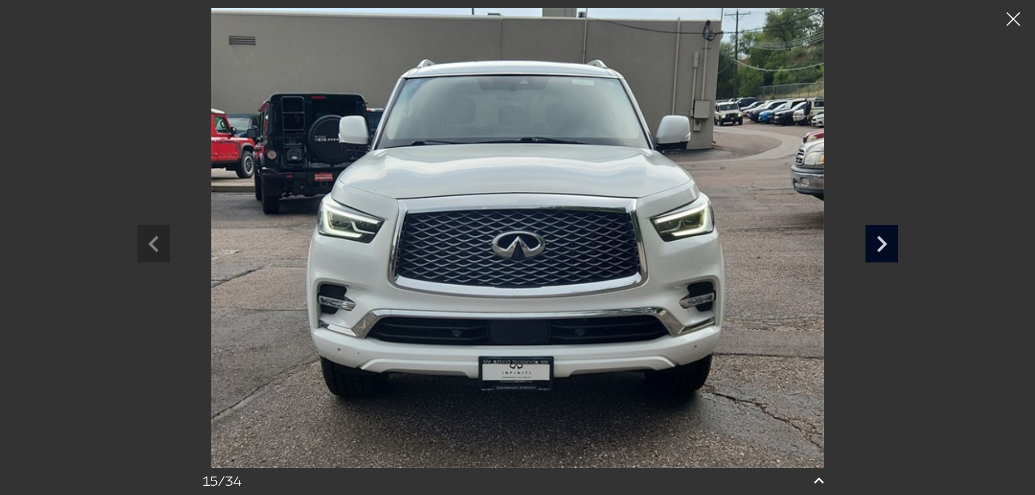
click at [876, 243] on icon "Next slide" at bounding box center [882, 242] width 33 height 35
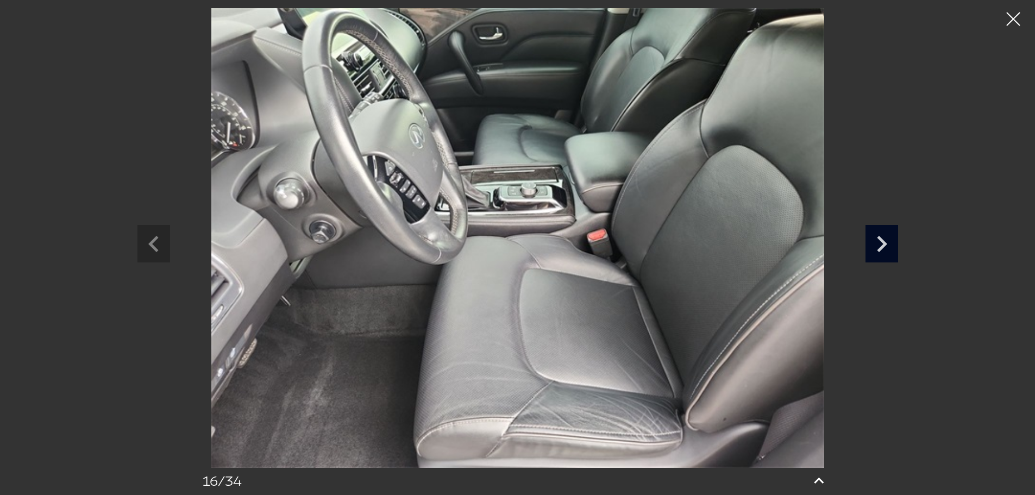
click at [876, 242] on icon "Next slide" at bounding box center [882, 242] width 33 height 35
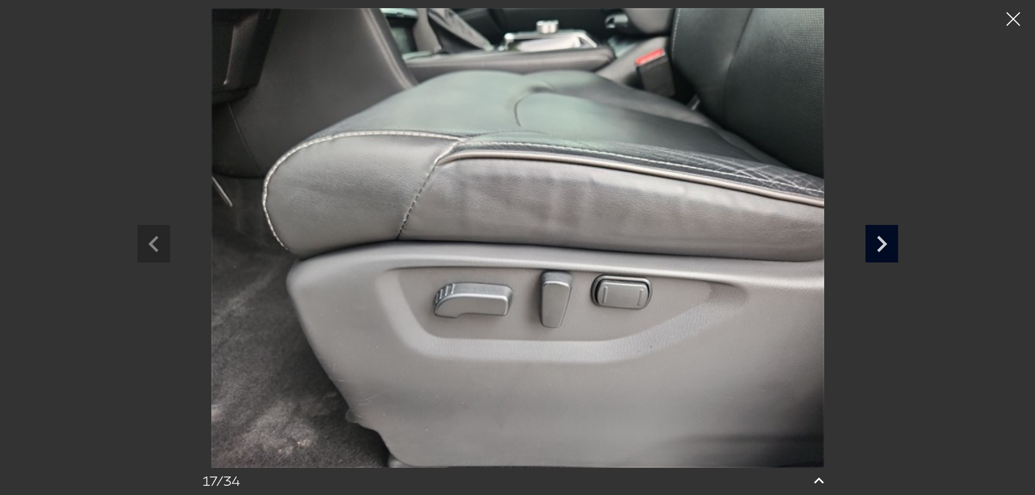
click at [876, 242] on icon "Next slide" at bounding box center [882, 242] width 33 height 35
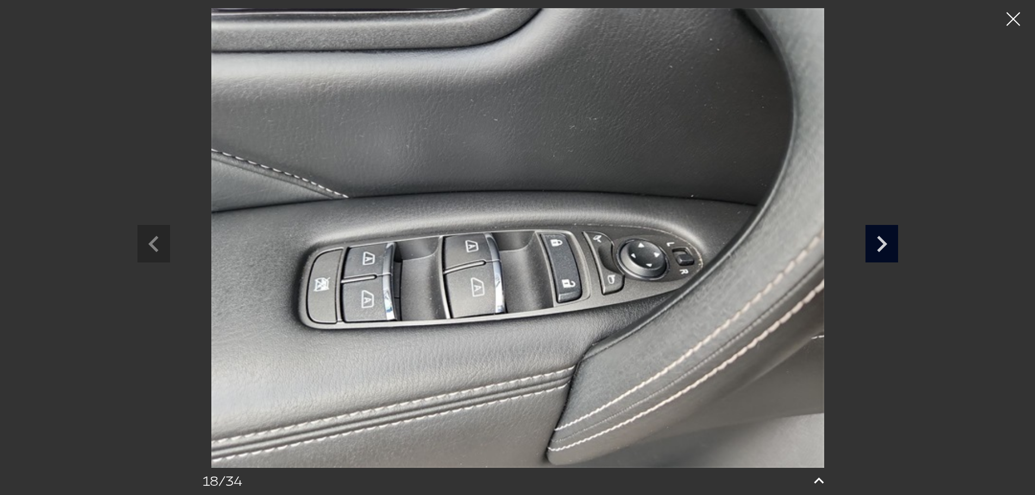
click at [876, 242] on icon "Next slide" at bounding box center [882, 242] width 33 height 35
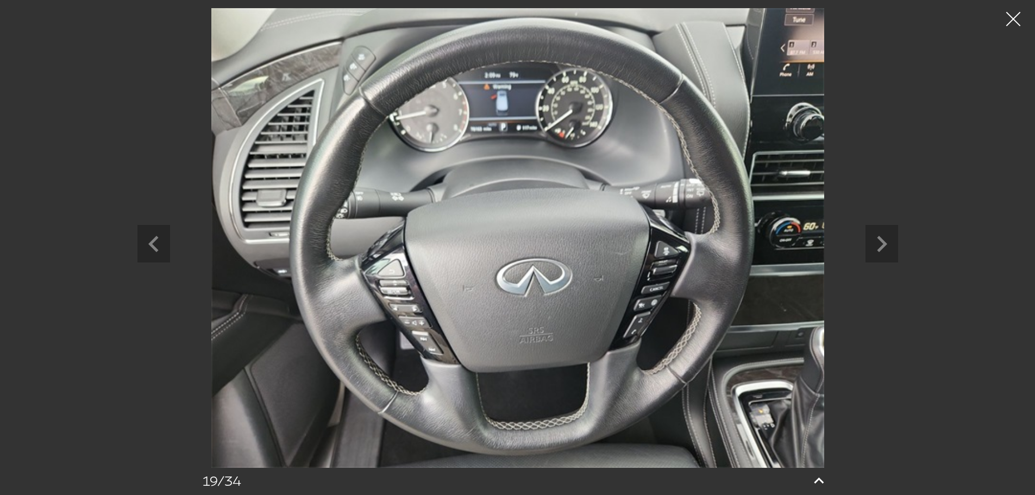
click at [1020, 25] on div at bounding box center [1013, 19] width 29 height 29
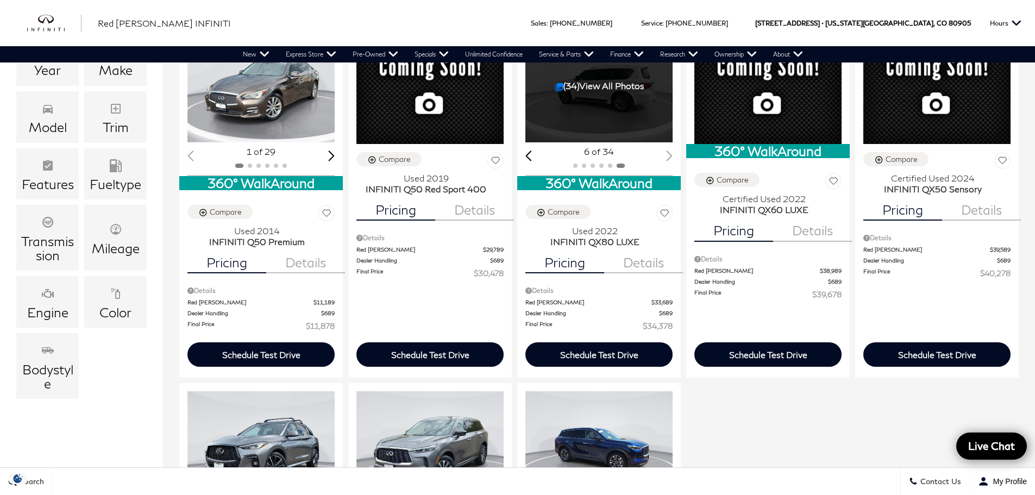
scroll to position [217, 0]
